Goal: Information Seeking & Learning: Learn about a topic

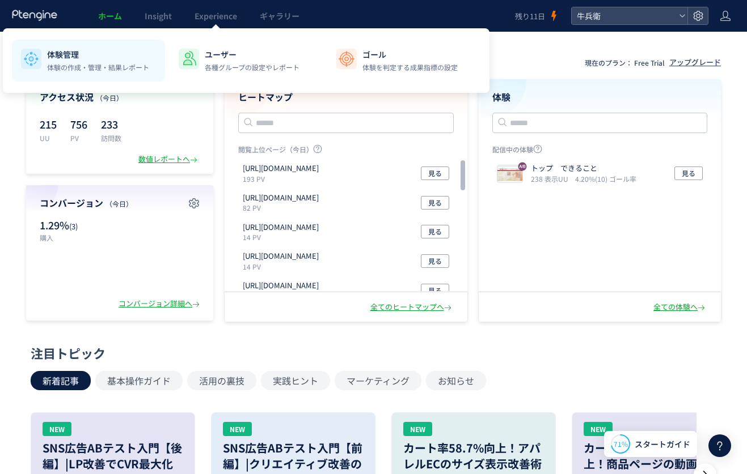
click at [113, 54] on p "体験管理" at bounding box center [98, 54] width 102 height 11
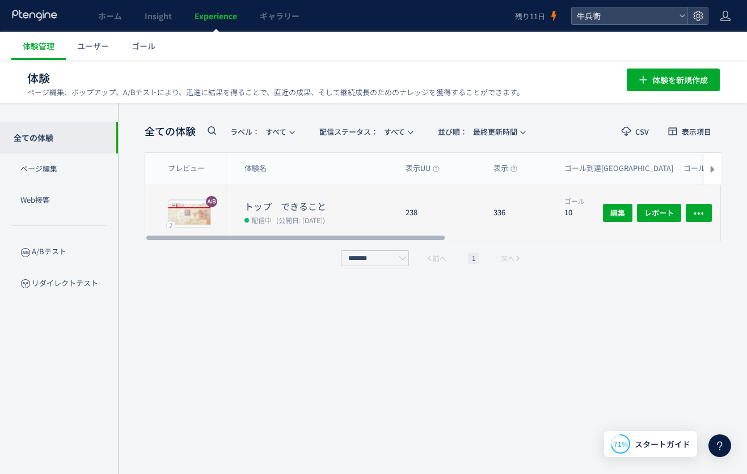
click at [395, 221] on dd "配信中 (公開日: 2025/08/16)" at bounding box center [320, 220] width 152 height 15
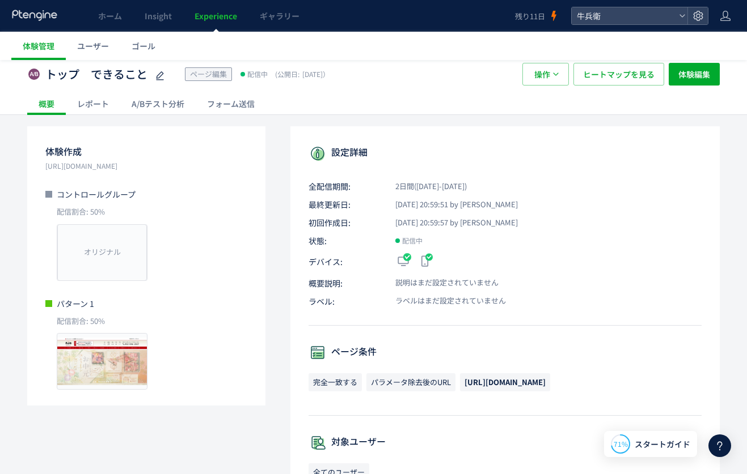
scroll to position [23, 0]
click at [172, 96] on div "A/Bテスト分析" at bounding box center [157, 103] width 75 height 23
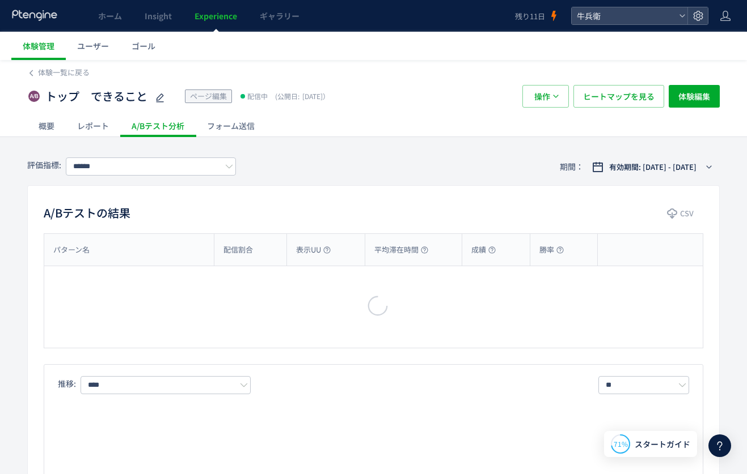
type input "****"
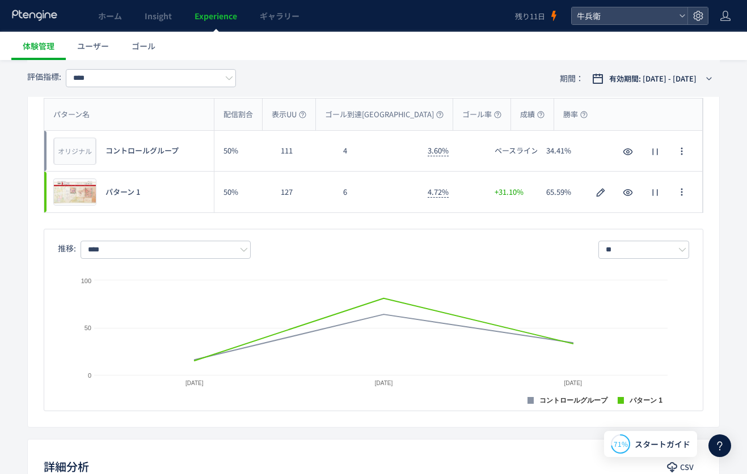
scroll to position [259, 0]
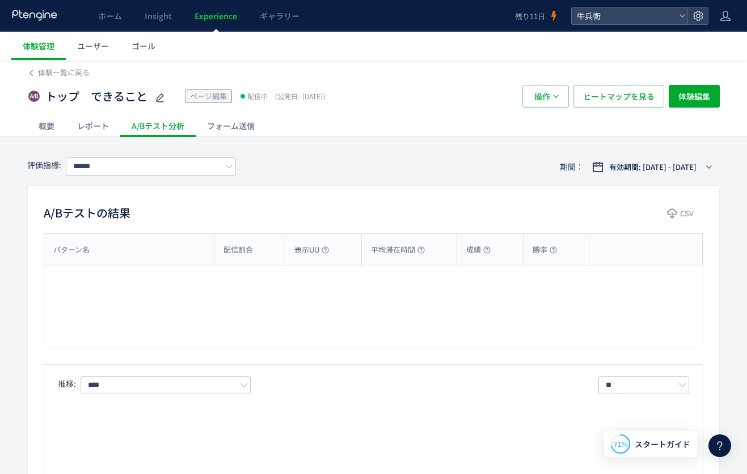
type input "****"
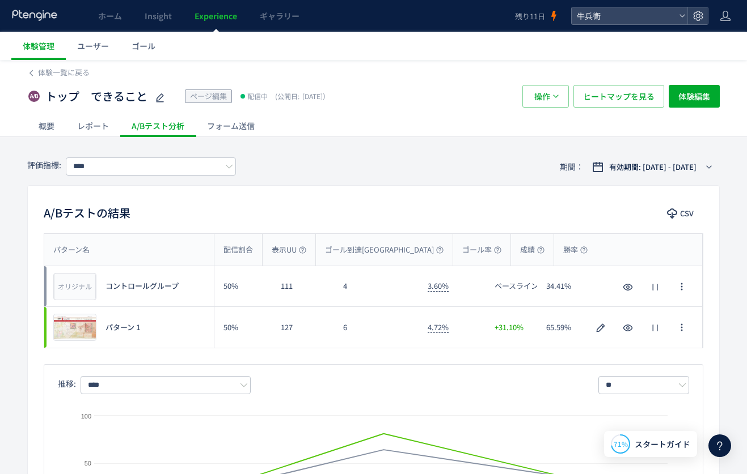
click at [48, 14] on icon at bounding box center [34, 15] width 47 height 11
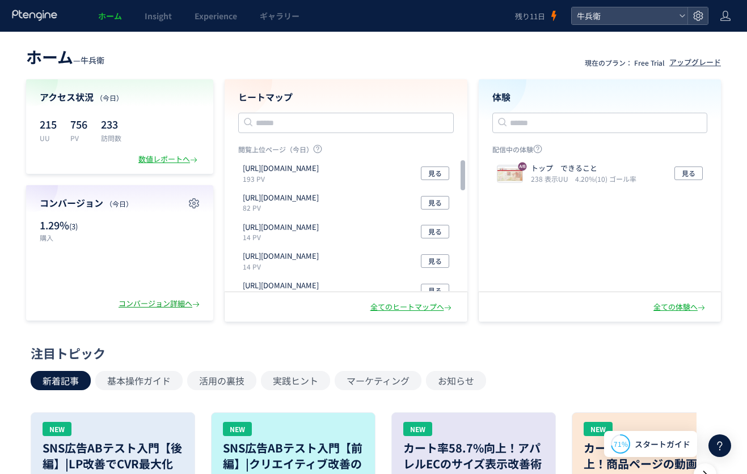
click at [171, 303] on div "コンバージョン詳細へ" at bounding box center [159, 304] width 83 height 11
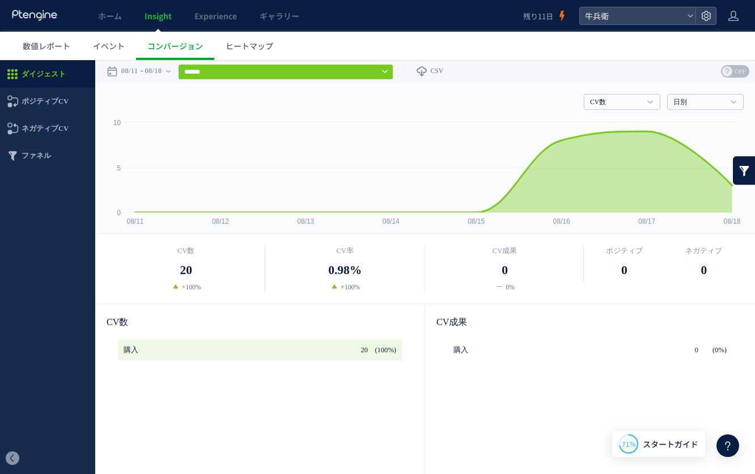
click at [63, 28] on div "ホーム Insight Experience ギャラリー" at bounding box center [261, 16] width 523 height 32
click at [56, 42] on span "数値レポート" at bounding box center [47, 45] width 48 height 11
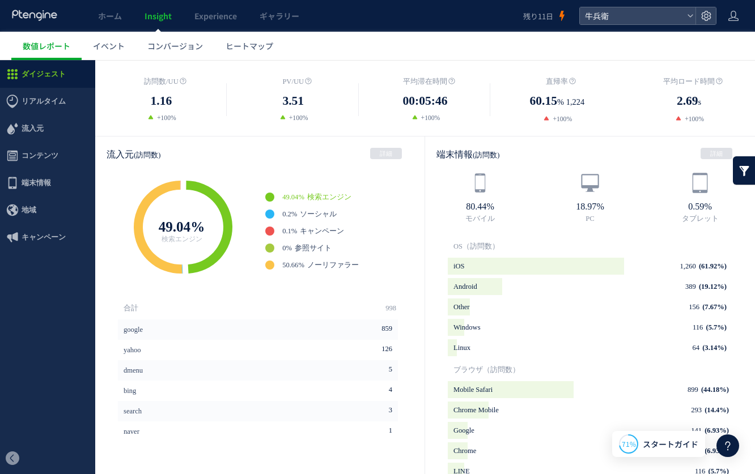
scroll to position [534, 0]
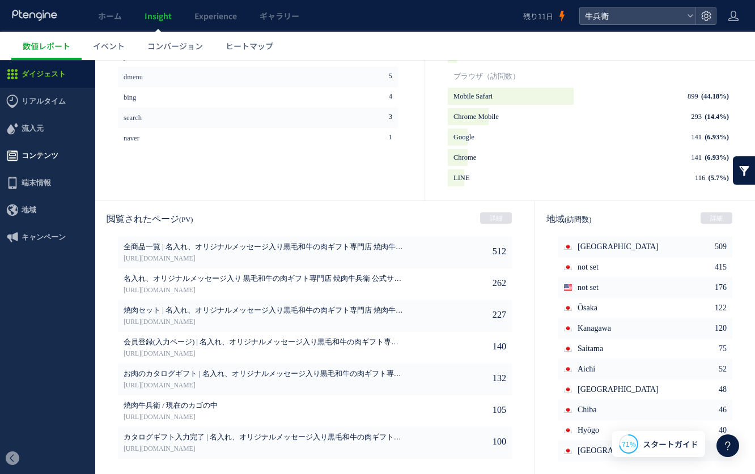
click at [54, 155] on span "コンテンツ" at bounding box center [40, 155] width 37 height 27
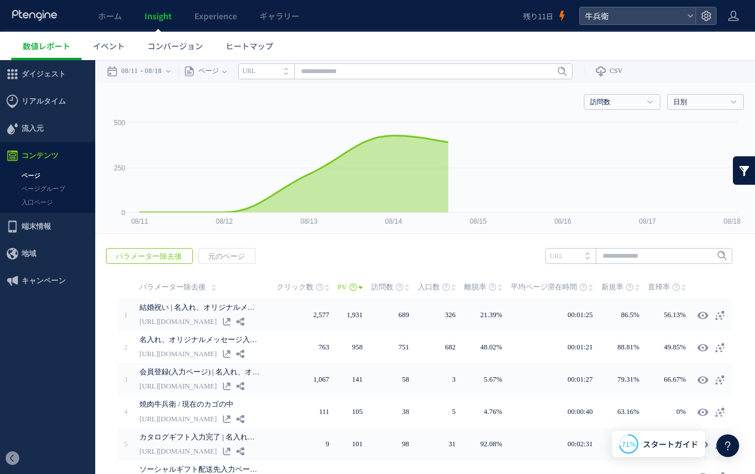
click at [52, 205] on link "入口ページ" at bounding box center [47, 202] width 95 height 13
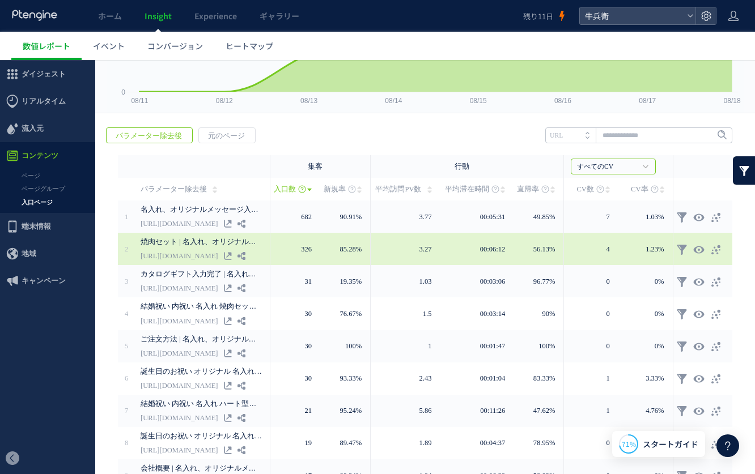
scroll to position [222, 0]
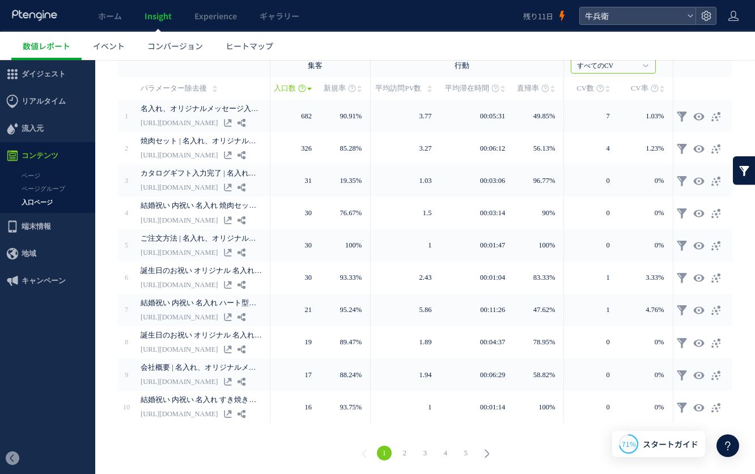
click at [408, 453] on link "2" at bounding box center [404, 453] width 15 height 15
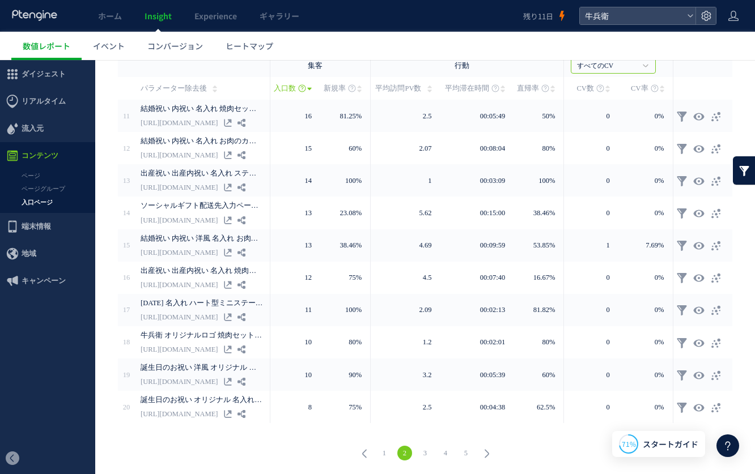
click at [422, 453] on link "3" at bounding box center [425, 453] width 15 height 15
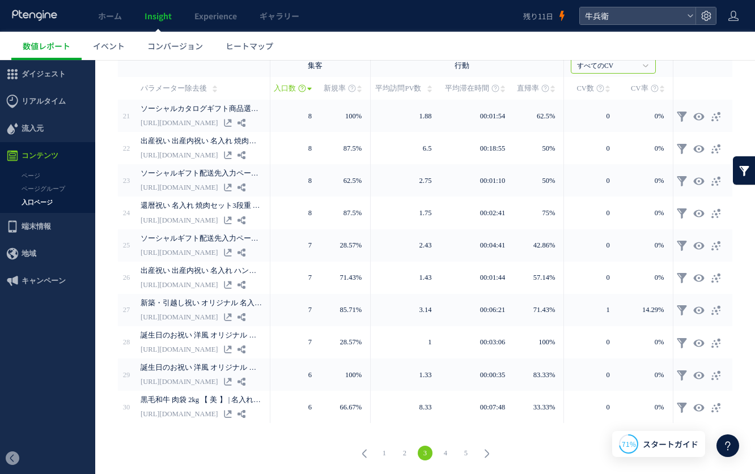
click at [447, 453] on link "4" at bounding box center [445, 453] width 15 height 15
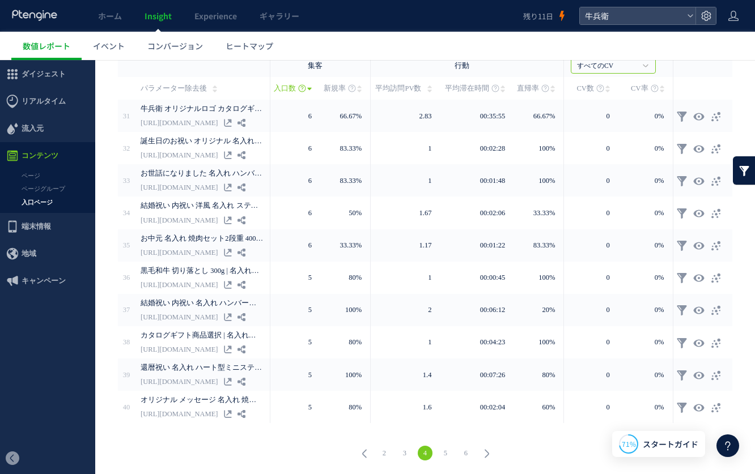
click at [451, 455] on link "5" at bounding box center [445, 453] width 15 height 15
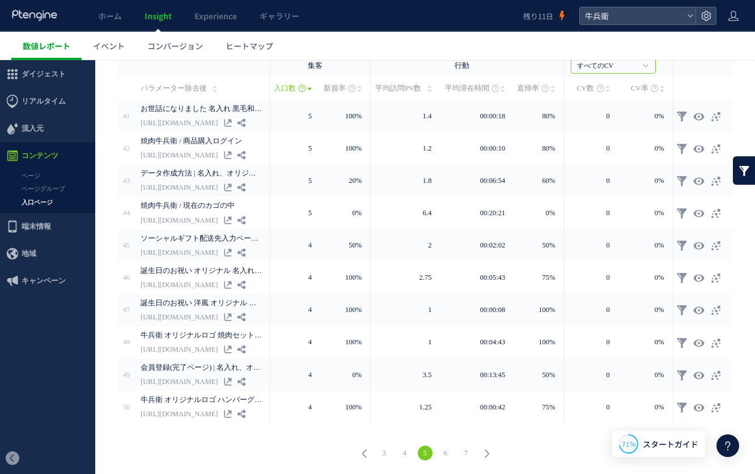
click at [50, 37] on link "数値レポート" at bounding box center [46, 46] width 70 height 28
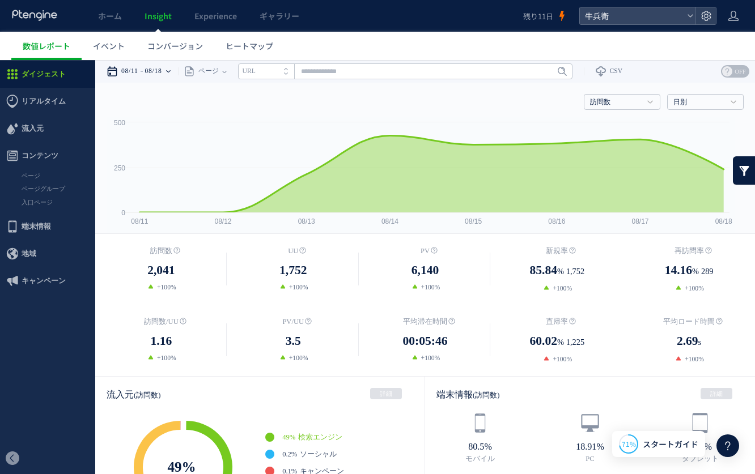
click at [162, 72] on time "08/18" at bounding box center [153, 71] width 17 height 23
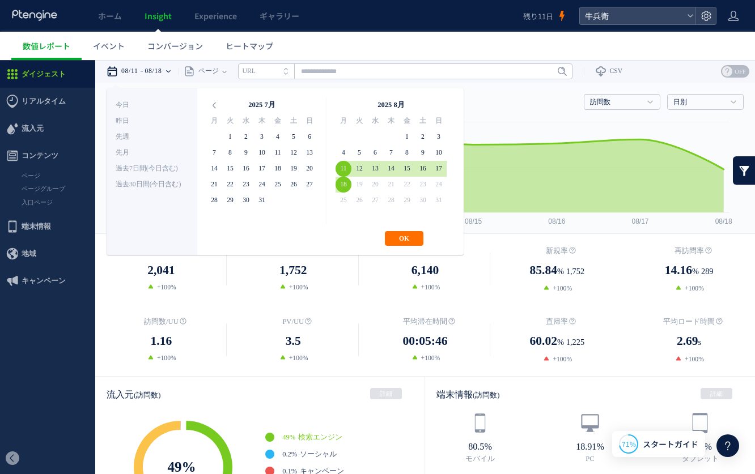
click at [162, 72] on time "08/18" at bounding box center [153, 71] width 17 height 23
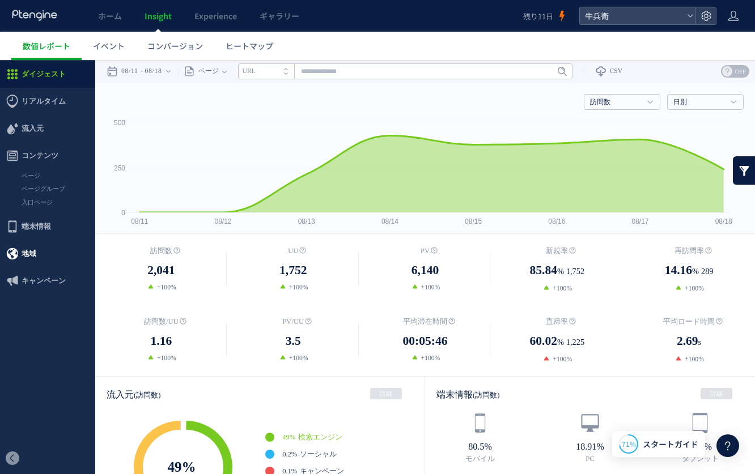
click at [39, 252] on span "地域" at bounding box center [47, 253] width 95 height 27
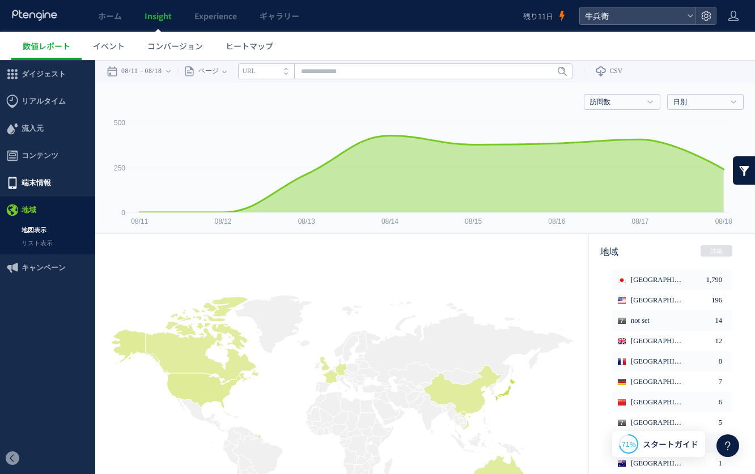
click at [54, 184] on span "端末情報" at bounding box center [47, 182] width 95 height 27
